Goal: Transaction & Acquisition: Book appointment/travel/reservation

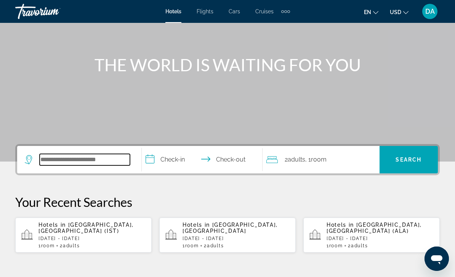
click at [79, 165] on input "Search widget" at bounding box center [85, 159] width 90 height 11
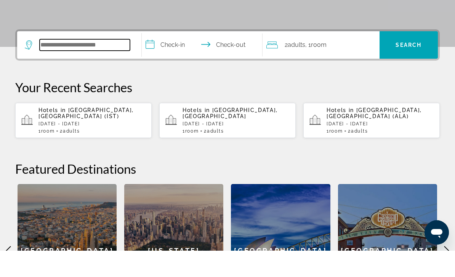
scroll to position [160, 0]
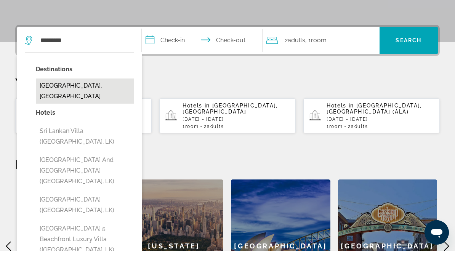
click at [94, 105] on button "[GEOGRAPHIC_DATA], [GEOGRAPHIC_DATA]" at bounding box center [85, 117] width 98 height 25
type input "**********"
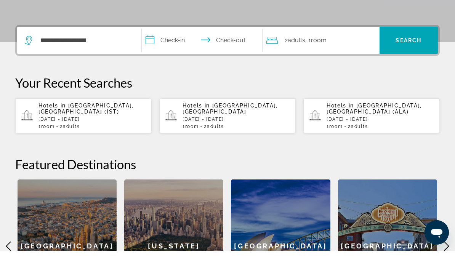
click at [178, 53] on input "**********" at bounding box center [204, 68] width 124 height 30
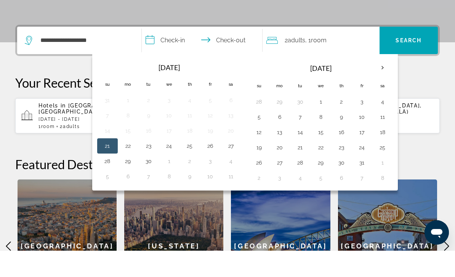
scroll to position [186, 0]
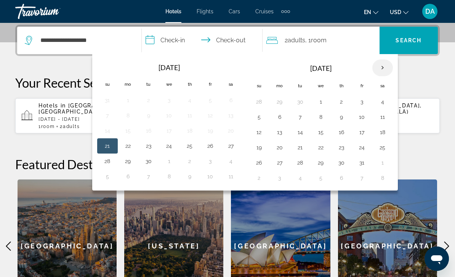
click at [388, 71] on th "Next month" at bounding box center [383, 67] width 21 height 17
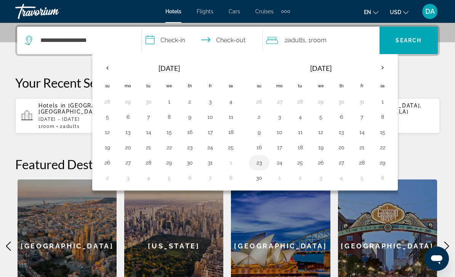
click at [259, 161] on button "23" at bounding box center [259, 162] width 12 height 11
click at [388, 161] on button "29" at bounding box center [383, 162] width 12 height 11
type input "**********"
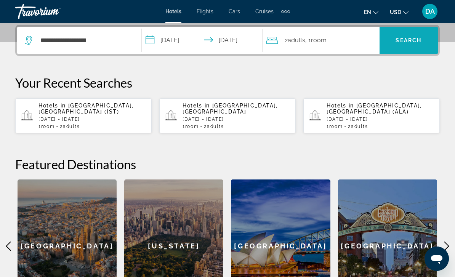
click at [407, 43] on span "Search" at bounding box center [409, 40] width 26 height 6
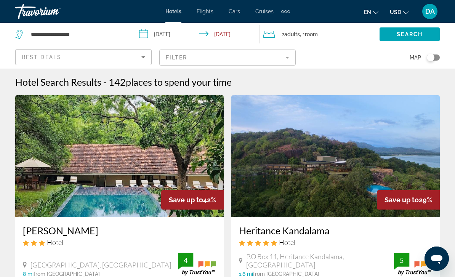
click at [238, 58] on mat-form-field "Filter" at bounding box center [227, 58] width 137 height 16
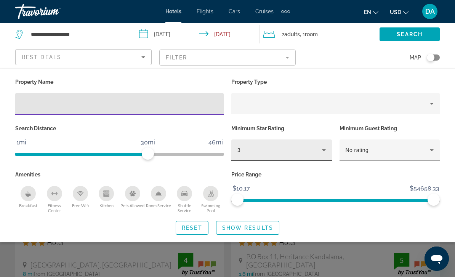
click at [278, 146] on div "3" at bounding box center [280, 150] width 85 height 9
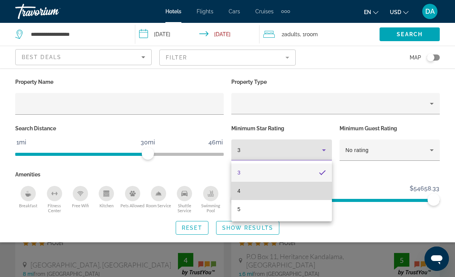
click at [288, 197] on mat-option "4" at bounding box center [281, 191] width 101 height 18
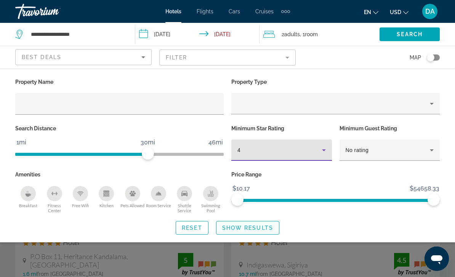
click at [258, 228] on span "Show Results" at bounding box center [247, 228] width 51 height 6
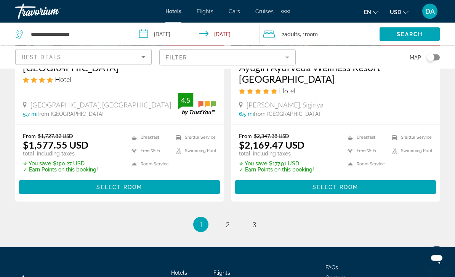
scroll to position [1608, 0]
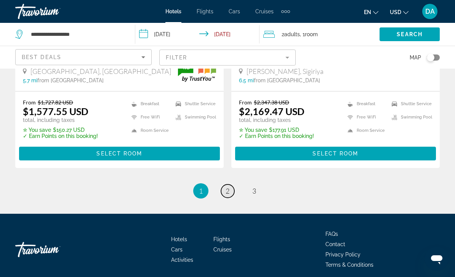
click at [223, 185] on link "page 2" at bounding box center [227, 191] width 13 height 13
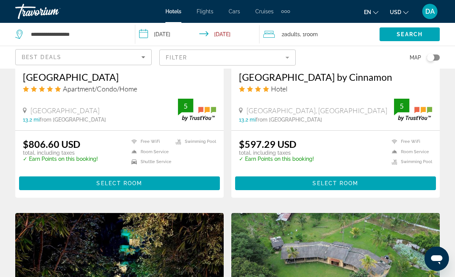
scroll to position [801, 0]
